Goal: Task Accomplishment & Management: Manage account settings

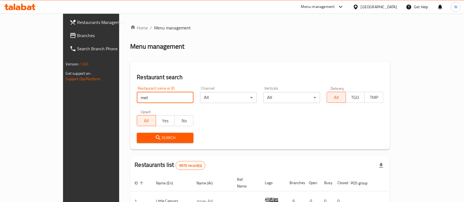
type input "met"
click button "Search" at bounding box center [165, 138] width 57 height 10
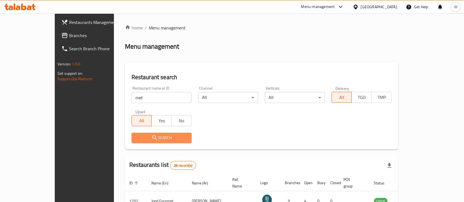
click at [161, 134] on button "Search" at bounding box center [162, 138] width 60 height 10
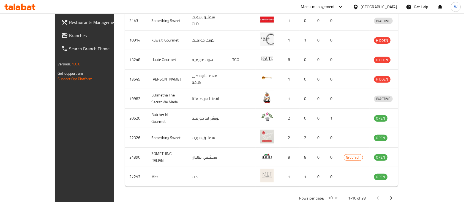
scroll to position [206, 0]
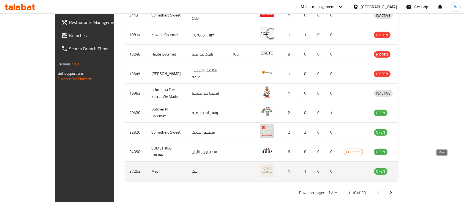
click at [410, 168] on icon "enhanced table" at bounding box center [407, 171] width 7 height 7
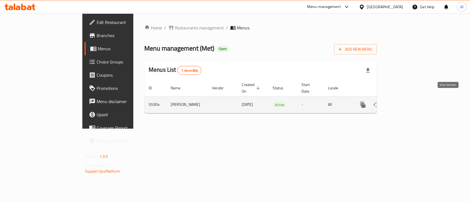
click at [406, 102] on icon "enhanced table" at bounding box center [402, 105] width 7 height 7
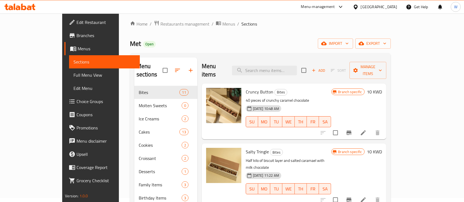
scroll to position [5, 0]
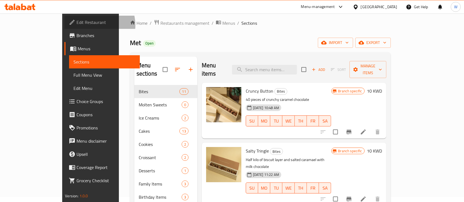
click at [77, 25] on span "Edit Restaurant" at bounding box center [106, 22] width 59 height 7
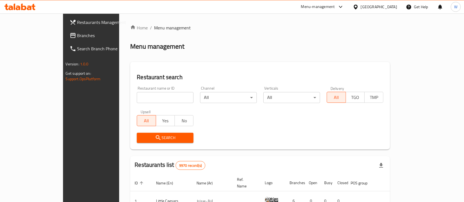
click at [137, 94] on input "search" at bounding box center [165, 97] width 57 height 11
type input "met"
click button "Search" at bounding box center [165, 138] width 57 height 10
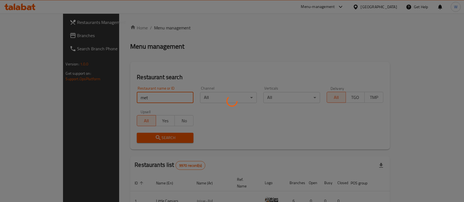
click button "Search" at bounding box center [165, 138] width 57 height 10
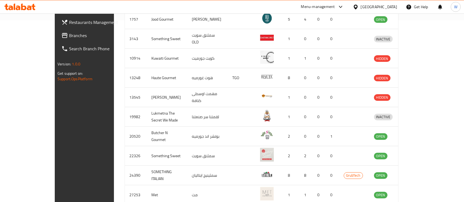
scroll to position [206, 0]
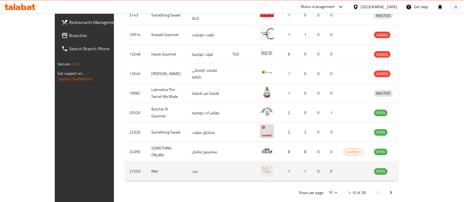
click at [414, 168] on link "enhanced table" at bounding box center [409, 171] width 10 height 7
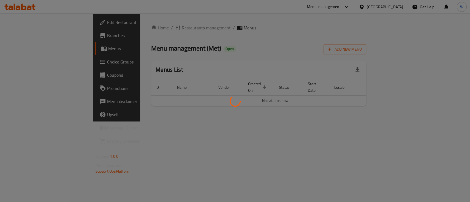
click at [326, 14] on div at bounding box center [235, 101] width 470 height 202
click at [284, 45] on div at bounding box center [235, 101] width 470 height 202
click at [302, 50] on div at bounding box center [235, 101] width 470 height 202
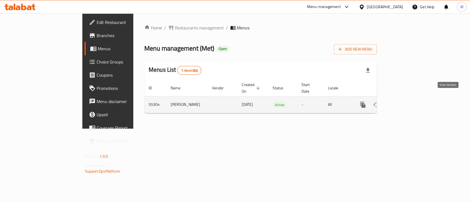
click at [409, 99] on link "enhanced table" at bounding box center [402, 104] width 13 height 13
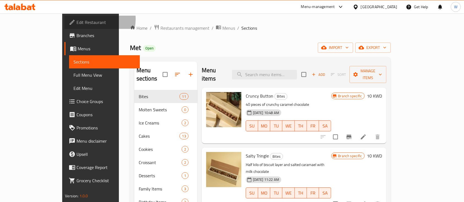
click at [77, 19] on span "Edit Restaurant" at bounding box center [106, 22] width 59 height 7
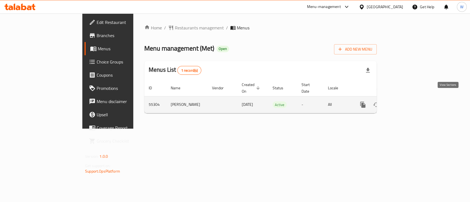
click at [406, 102] on icon "enhanced table" at bounding box center [402, 105] width 7 height 7
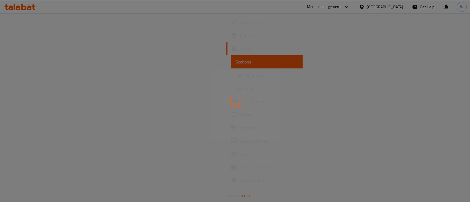
click at [207, 11] on div at bounding box center [235, 101] width 470 height 202
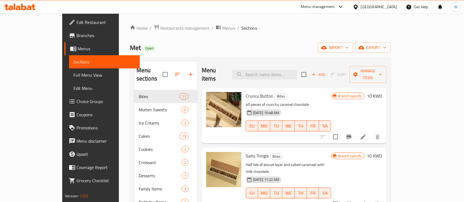
click at [119, 113] on div "Home / Restaurants management / Menus / Sections Met Open import export Menu se…" at bounding box center [260, 146] width 283 height 266
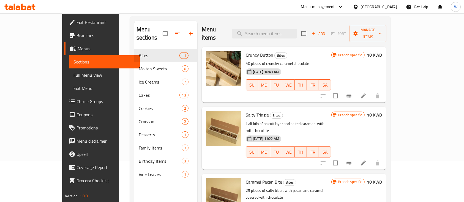
scroll to position [44, 0]
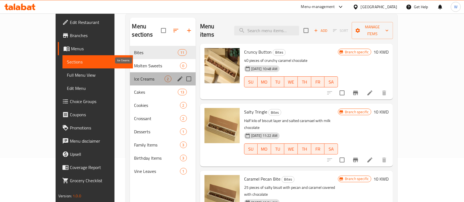
click at [134, 76] on span "Ice Creams" at bounding box center [149, 79] width 30 height 7
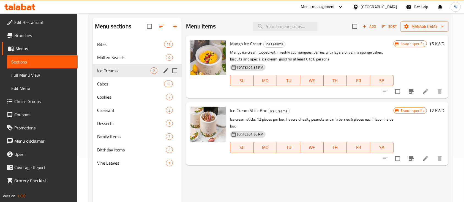
click at [176, 71] on input "Menu sections" at bounding box center [175, 71] width 12 height 12
checkbox input "true"
click at [177, 58] on input "Menu sections" at bounding box center [175, 58] width 12 height 12
checkbox input "true"
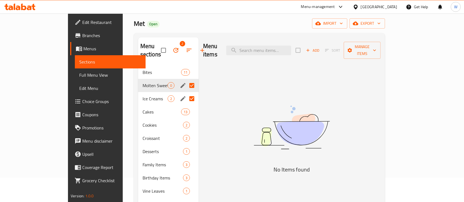
scroll to position [13, 0]
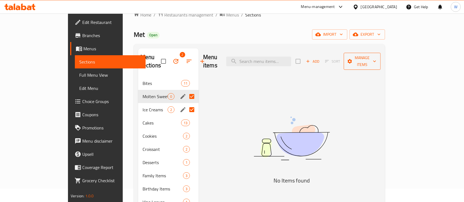
click at [376, 60] on span "Manage items" at bounding box center [362, 61] width 28 height 14
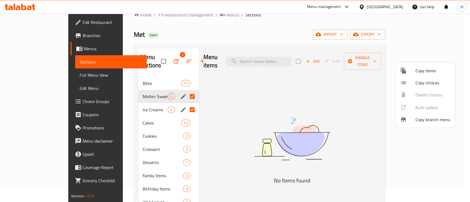
click at [216, 84] on div at bounding box center [235, 101] width 470 height 202
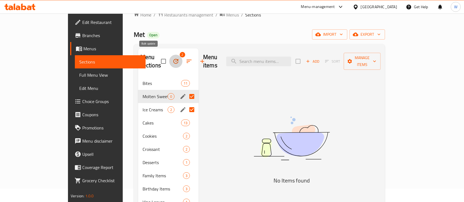
click at [173, 58] on icon "button" at bounding box center [176, 61] width 7 height 7
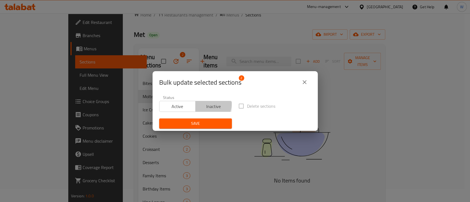
click at [203, 105] on span "Inactive" at bounding box center [214, 107] width 32 height 8
click at [236, 107] on label "Delete sections" at bounding box center [255, 106] width 40 height 12
click at [307, 84] on icon "close" at bounding box center [304, 82] width 7 height 7
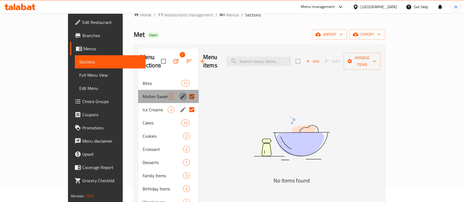
click at [180, 93] on icon "edit" at bounding box center [183, 96] width 7 height 7
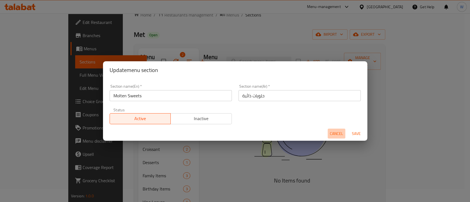
click at [340, 135] on span "Cancel" at bounding box center [336, 133] width 13 height 7
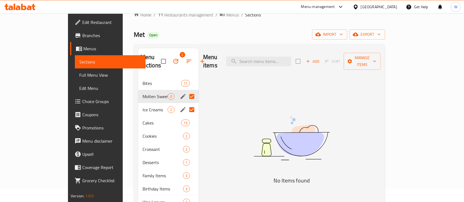
click at [195, 32] on div "Met Open import export" at bounding box center [259, 34] width 251 height 10
click at [195, 33] on div "Met Open import export" at bounding box center [259, 34] width 251 height 10
click at [134, 94] on div "Menu sections 2 Bites 11 Molten Sweets 0 Ice Creams 2 Cakes 13 Cookies 2 Croiss…" at bounding box center [259, 149] width 251 height 211
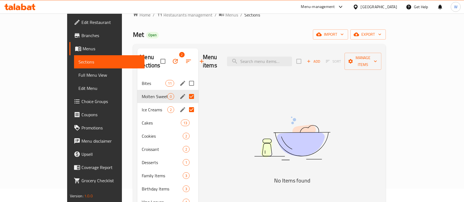
click at [142, 80] on span "Bites" at bounding box center [153, 83] width 23 height 7
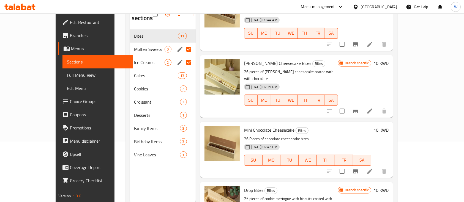
scroll to position [42, 0]
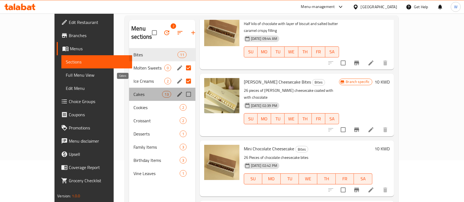
click at [133, 91] on span "Cakes" at bounding box center [147, 94] width 29 height 7
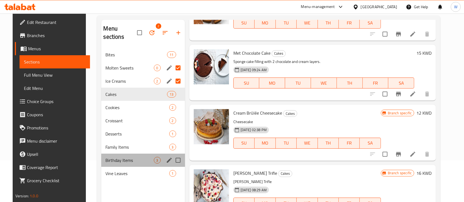
click at [126, 155] on div "Birthday Items 3" at bounding box center [143, 160] width 84 height 13
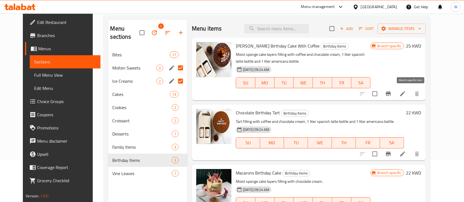
click at [395, 97] on button "Branch-specific-item" at bounding box center [388, 93] width 13 height 13
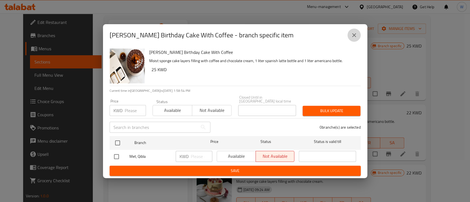
click at [354, 38] on icon "close" at bounding box center [354, 35] width 7 height 7
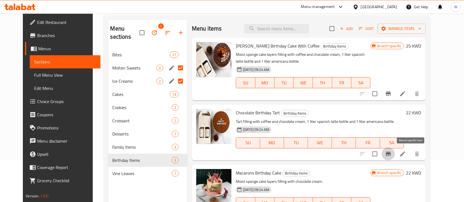
click at [391, 154] on icon "Branch-specific-item" at bounding box center [388, 154] width 5 height 4
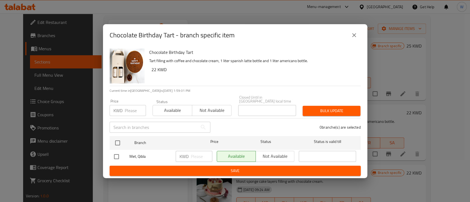
click at [280, 151] on div "Available Not available" at bounding box center [256, 156] width 78 height 11
click at [280, 156] on div "Available Not available" at bounding box center [256, 156] width 78 height 11
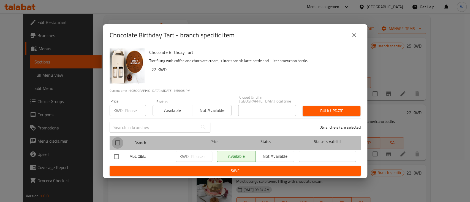
click at [119, 143] on input "checkbox" at bounding box center [118, 143] width 12 height 12
checkbox input "true"
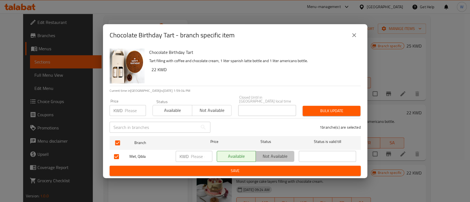
click at [281, 154] on span "Not available" at bounding box center [275, 156] width 34 height 8
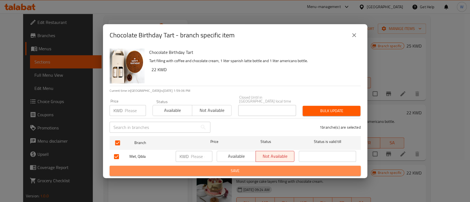
click at [252, 168] on span "Save" at bounding box center [235, 171] width 242 height 7
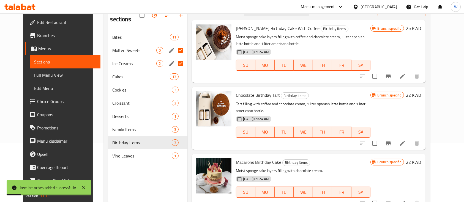
scroll to position [77, 0]
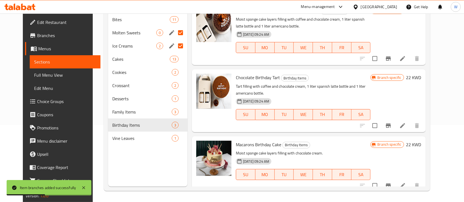
drag, startPoint x: 462, startPoint y: 143, endPoint x: 465, endPoint y: 121, distance: 21.6
click at [441, 125] on div "Home / Restaurants management / Menus / Sections Met Open import export Menu se…" at bounding box center [267, 69] width 348 height 266
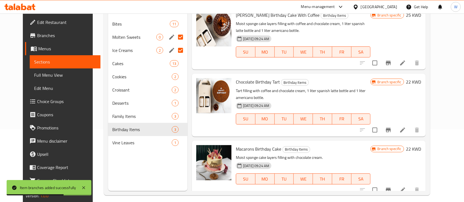
scroll to position [77, 0]
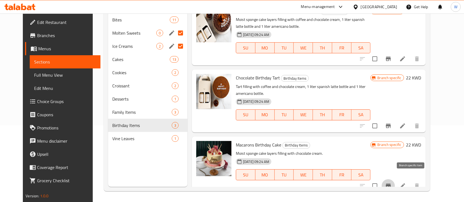
click at [391, 184] on icon "Branch-specific-item" at bounding box center [388, 186] width 5 height 4
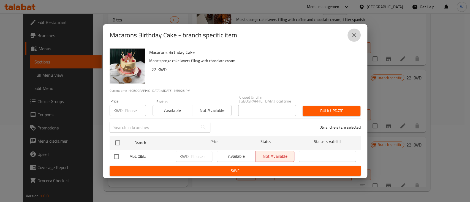
click at [351, 37] on icon "close" at bounding box center [354, 35] width 7 height 7
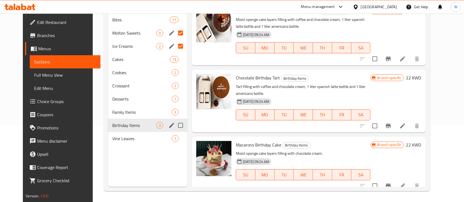
click at [175, 120] on input "Menu sections" at bounding box center [181, 126] width 12 height 12
checkbox input "true"
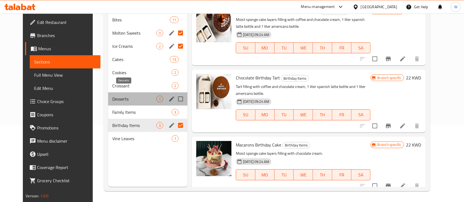
click at [130, 96] on span "Desserts" at bounding box center [135, 99] width 44 height 7
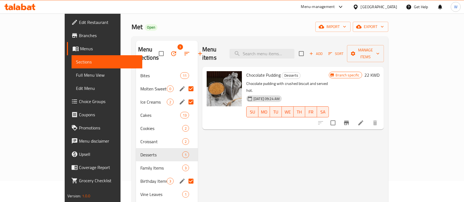
scroll to position [20, 0]
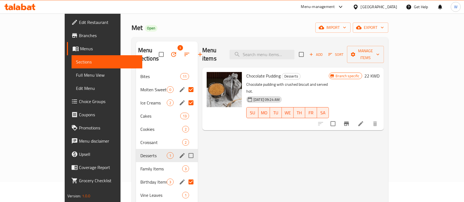
click at [185, 150] on input "Menu sections" at bounding box center [191, 156] width 12 height 12
checkbox input "true"
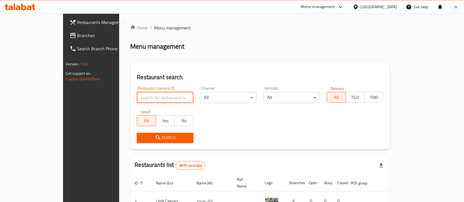
click at [151, 94] on input "search" at bounding box center [165, 97] width 57 height 11
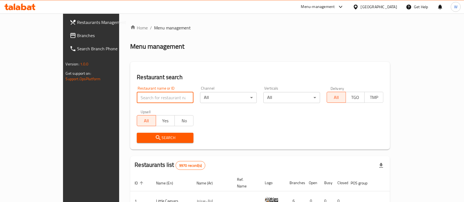
click at [151, 94] on input "search" at bounding box center [165, 97] width 57 height 11
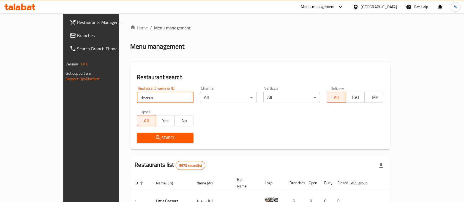
type input "dezero"
click button "Search" at bounding box center [165, 138] width 57 height 10
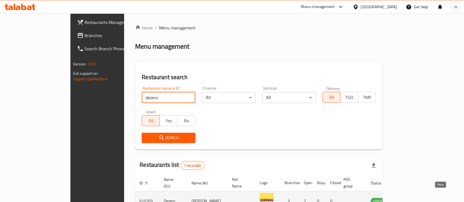
click at [410, 198] on link "enhanced table" at bounding box center [405, 201] width 10 height 7
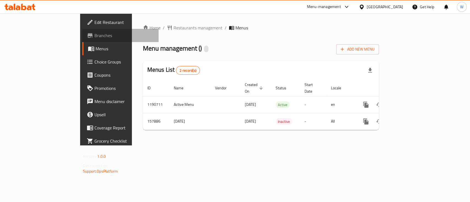
click at [94, 32] on span "Branches" at bounding box center [124, 35] width 60 height 7
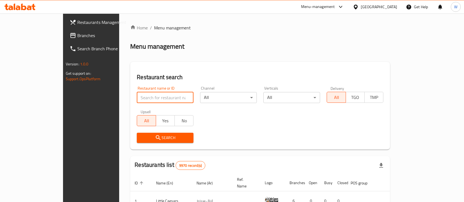
click at [159, 99] on input "search" at bounding box center [165, 97] width 57 height 11
type input "dezero"
click button "Search" at bounding box center [165, 138] width 57 height 10
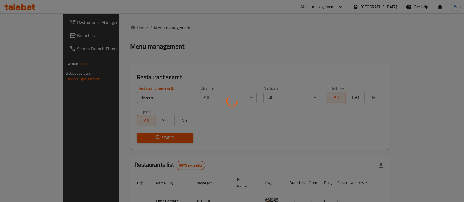
click button "Search" at bounding box center [165, 138] width 57 height 10
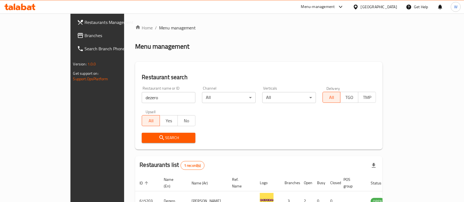
scroll to position [32, 0]
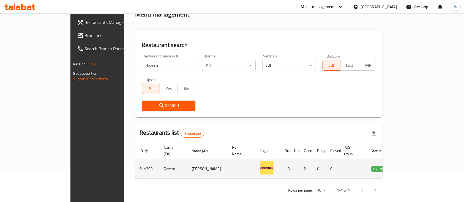
click at [406, 166] on icon "enhanced table" at bounding box center [403, 169] width 7 height 7
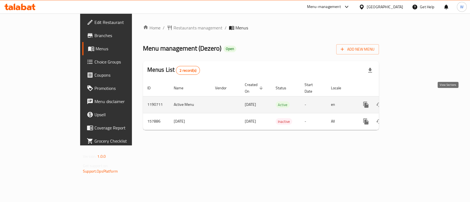
click at [409, 102] on icon "enhanced table" at bounding box center [405, 105] width 7 height 7
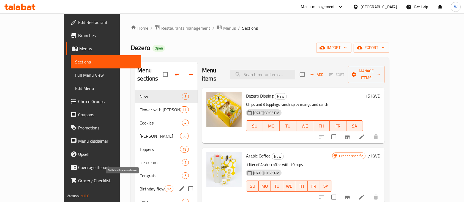
click at [140, 186] on span "Birthday flower and cake" at bounding box center [152, 189] width 25 height 7
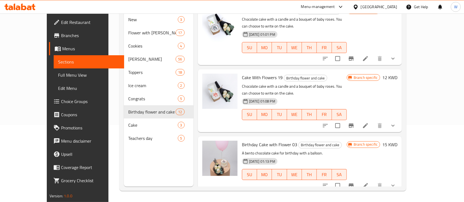
scroll to position [6, 0]
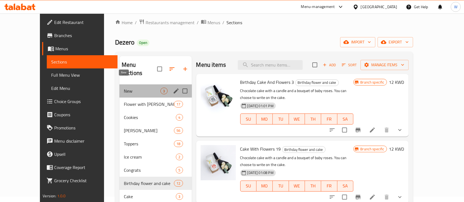
click at [128, 88] on span "New" at bounding box center [142, 91] width 37 height 7
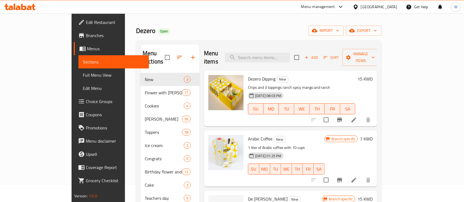
scroll to position [77, 0]
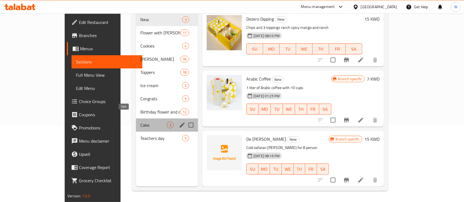
click at [140, 122] on span "Cake" at bounding box center [153, 125] width 26 height 7
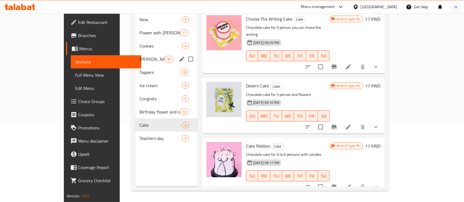
click at [135, 53] on div "[PERSON_NAME] 56" at bounding box center [166, 59] width 62 height 13
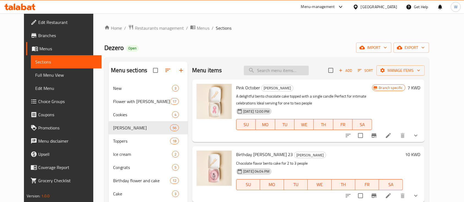
click at [291, 70] on input "search" at bounding box center [276, 71] width 65 height 10
paste input "birthday cup"
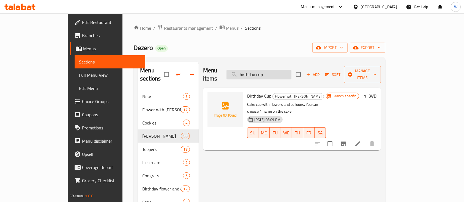
click at [291, 70] on input "birthday cup" at bounding box center [258, 75] width 65 height 10
type input "birthday cup"
click at [214, 99] on circle "upload picture" at bounding box center [215, 100] width 2 height 2
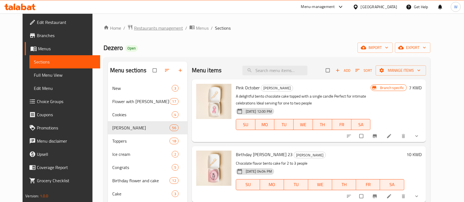
click at [134, 27] on span "Restaurants management" at bounding box center [158, 28] width 49 height 7
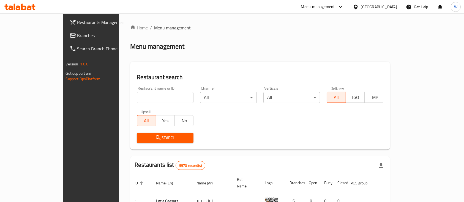
click at [321, 31] on ol "Home / Menu management" at bounding box center [260, 27] width 260 height 7
click at [228, 30] on ol "Home / Menu management" at bounding box center [260, 27] width 260 height 7
